Goal: Complete application form

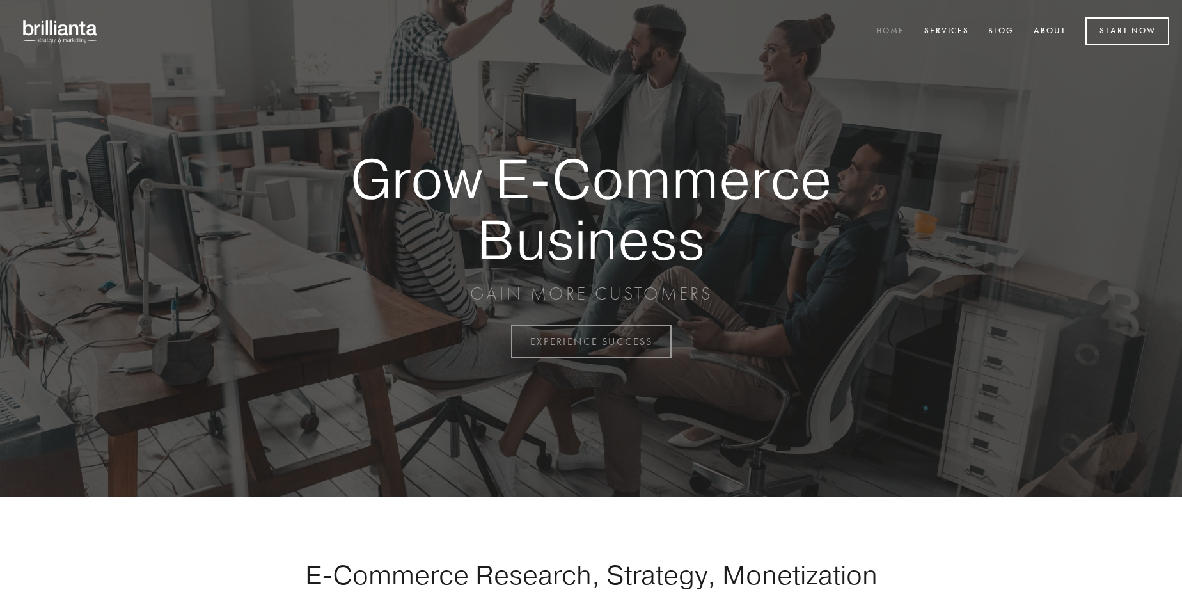
scroll to position [3354, 0]
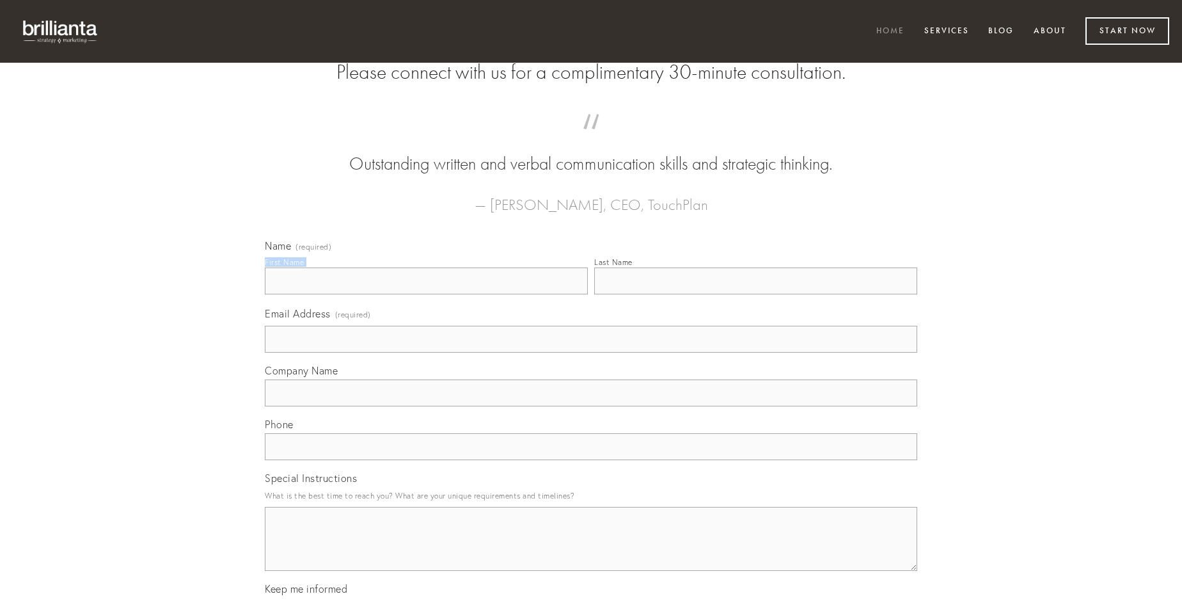
type input "[PERSON_NAME]"
click at [756, 294] on input "Last Name" at bounding box center [755, 280] width 323 height 27
type input "[PERSON_NAME]"
click at [591, 353] on input "Email Address (required)" at bounding box center [591, 339] width 653 height 27
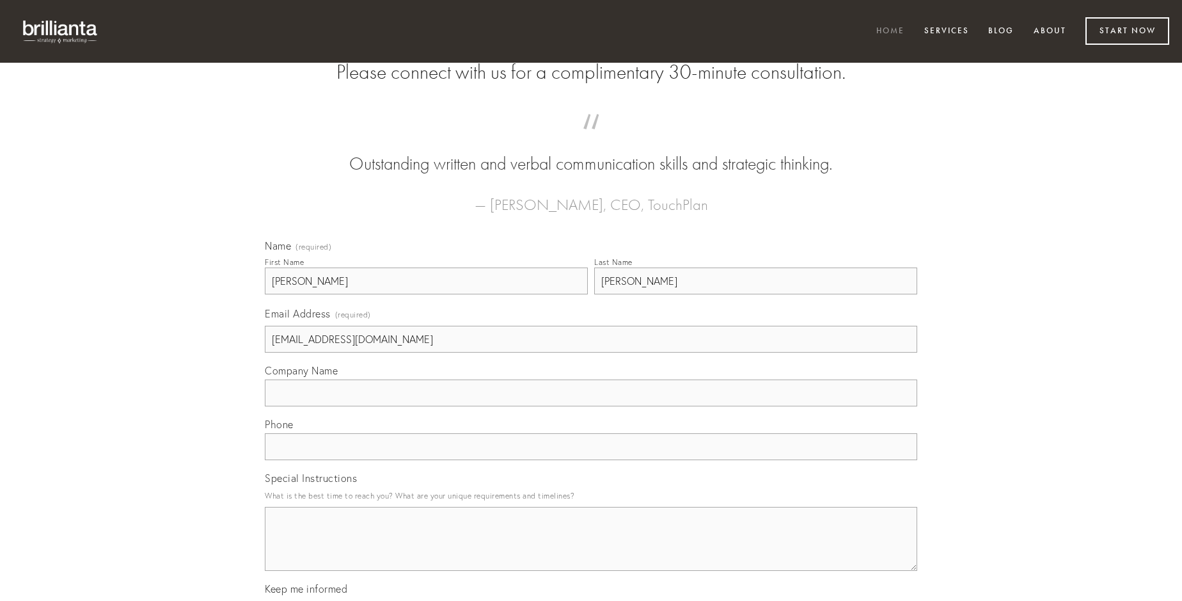
type input "[EMAIL_ADDRESS][DOMAIN_NAME]"
click at [591, 406] on input "Company Name" at bounding box center [591, 392] width 653 height 27
type input "[PERSON_NAME]"
click at [591, 460] on input "text" at bounding box center [591, 446] width 653 height 27
click at [591, 550] on textarea "Special Instructions" at bounding box center [591, 539] width 653 height 64
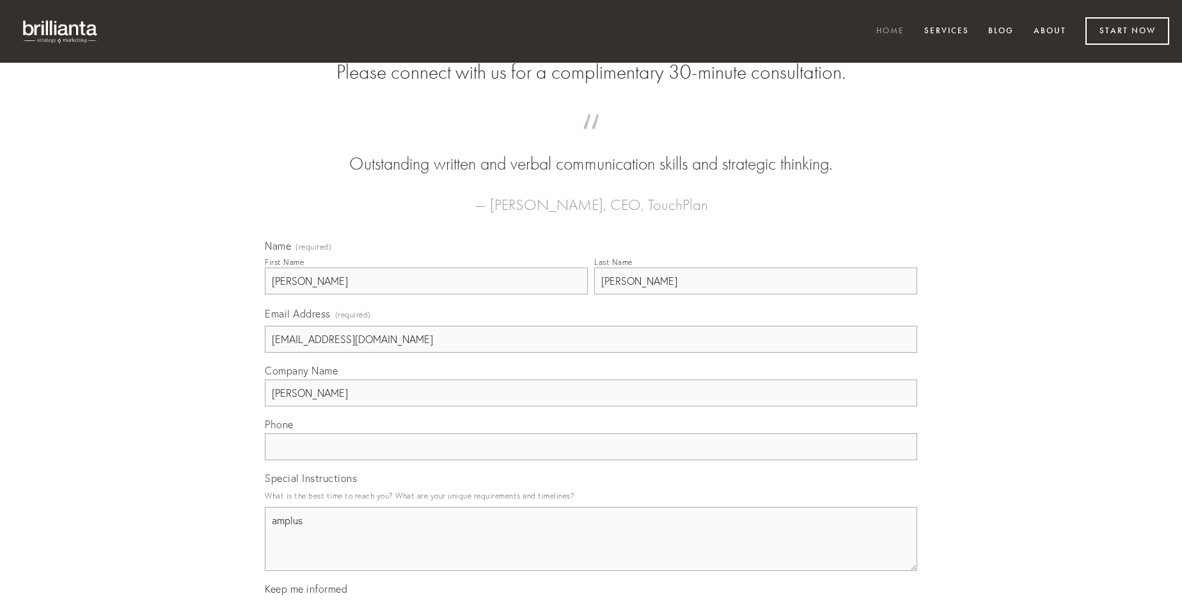
type textarea "amplus"
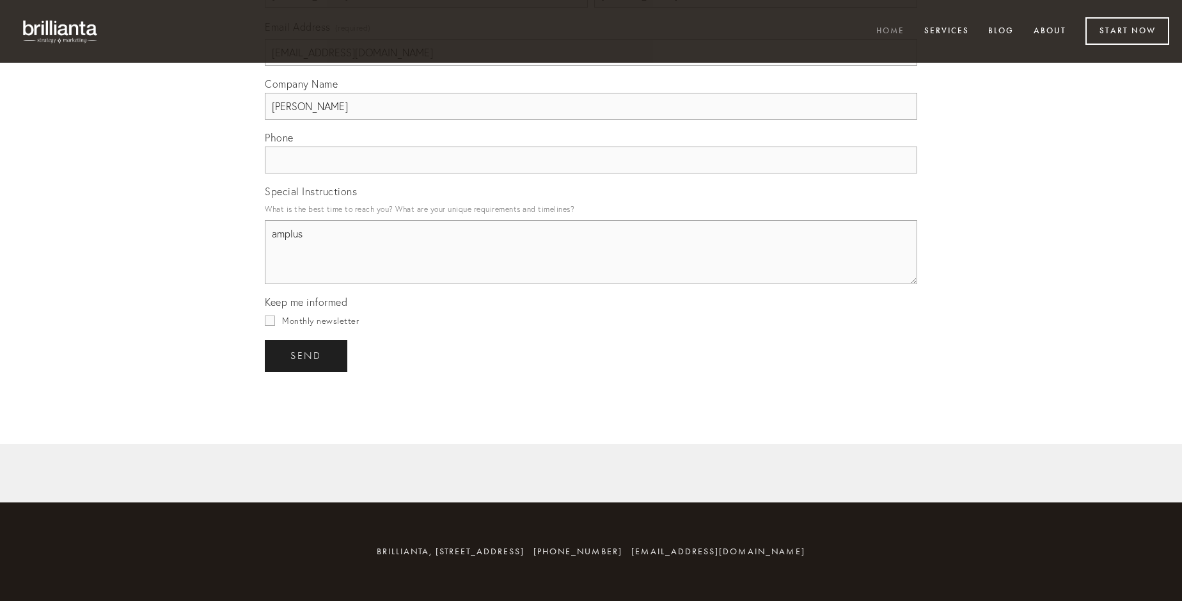
click at [307, 355] on span "send" at bounding box center [305, 356] width 31 height 12
